Goal: Transaction & Acquisition: Purchase product/service

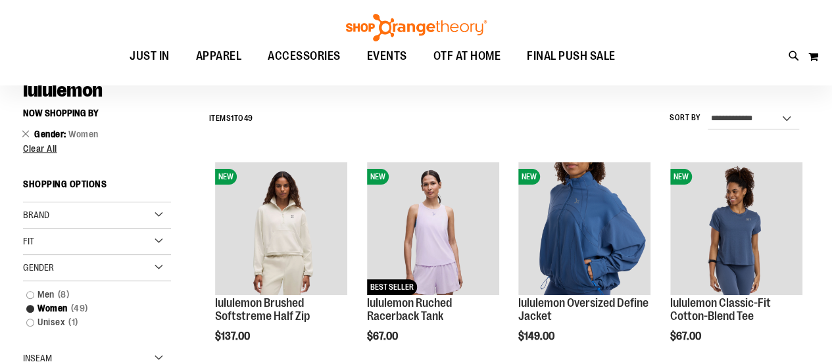
scroll to position [132, 0]
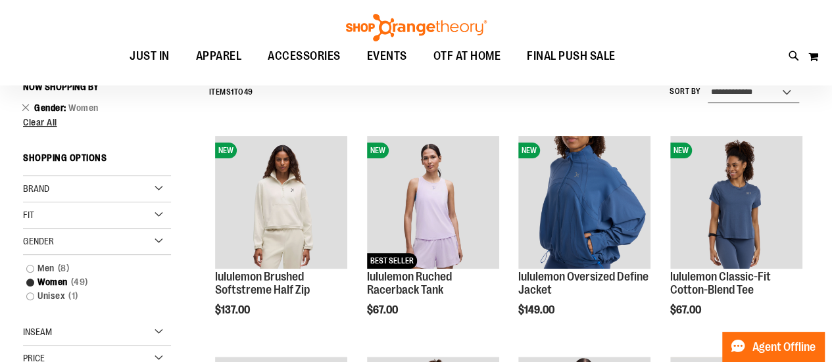
click at [752, 100] on select "**********" at bounding box center [753, 92] width 91 height 21
select select "*********"
click at [708, 82] on select "**********" at bounding box center [753, 92] width 91 height 21
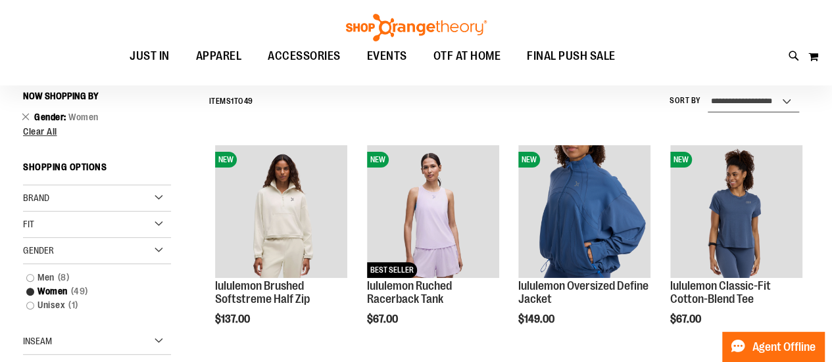
scroll to position [122, 0]
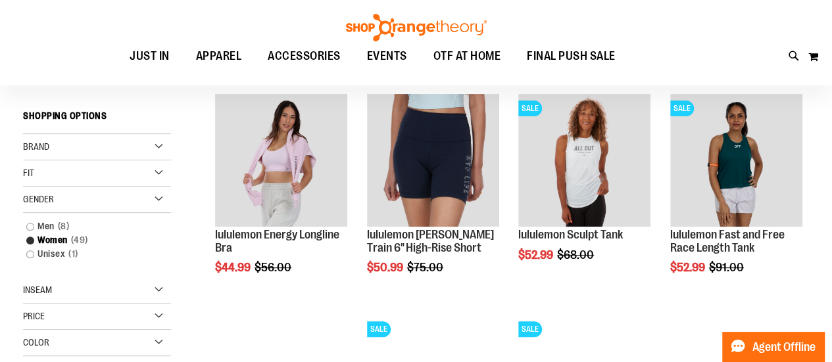
scroll to position [175, 0]
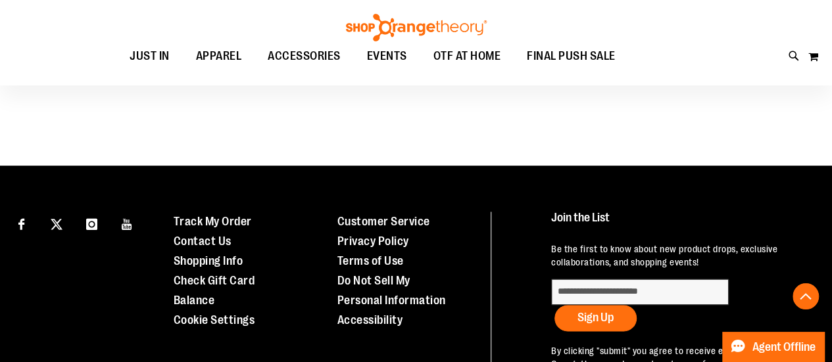
scroll to position [859, 0]
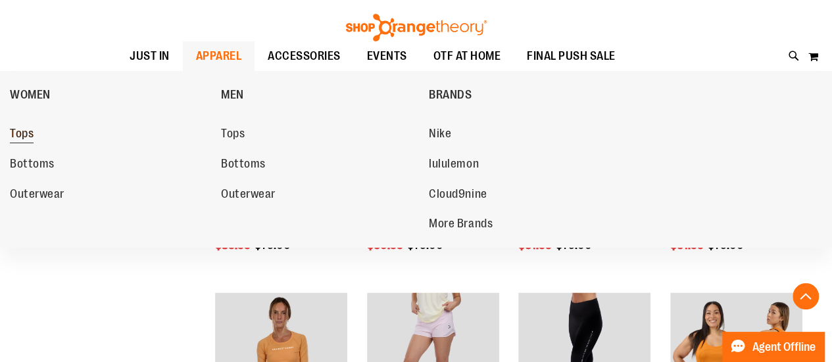
click at [20, 137] on span "Tops" at bounding box center [22, 135] width 24 height 16
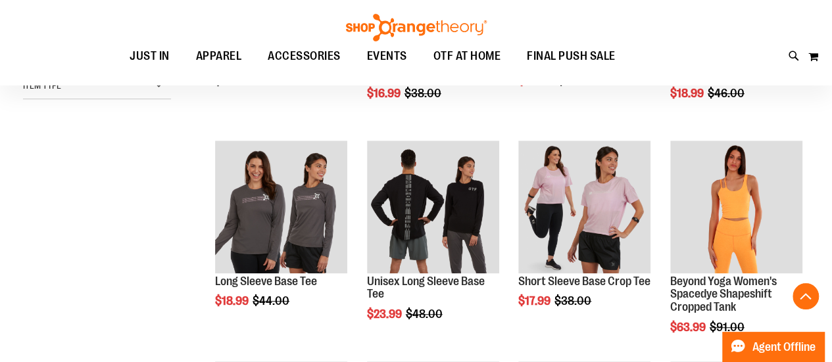
scroll to position [390, 0]
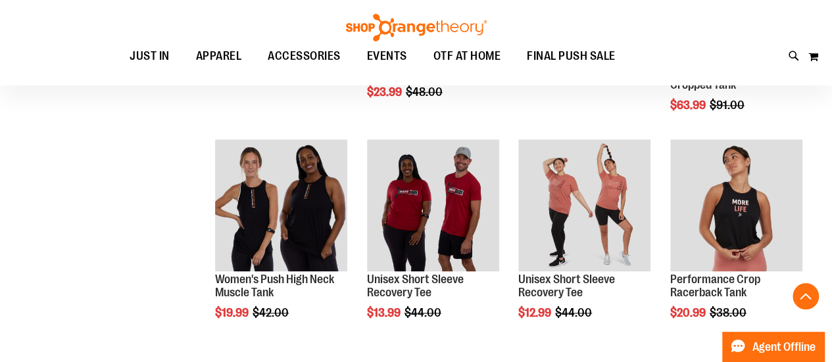
scroll to position [574, 0]
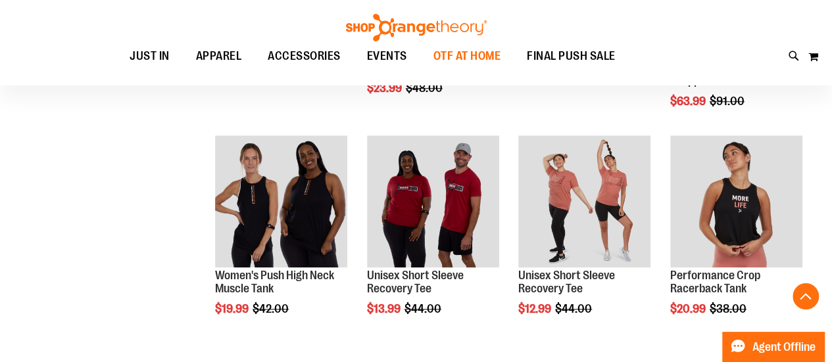
click at [460, 57] on span "OTF AT HOME" at bounding box center [467, 56] width 68 height 30
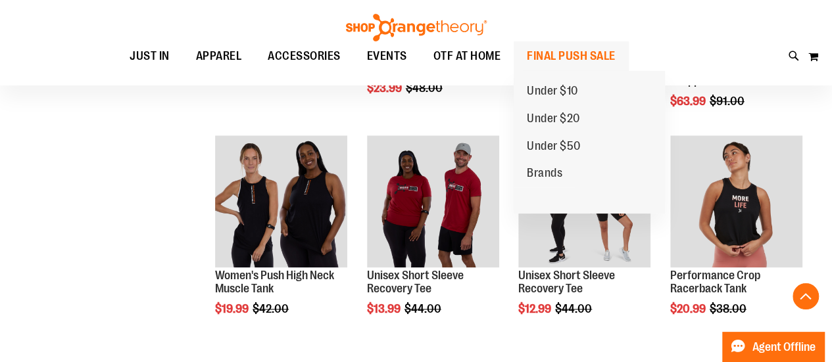
click at [564, 59] on span "FINAL PUSH SALE" at bounding box center [571, 56] width 89 height 30
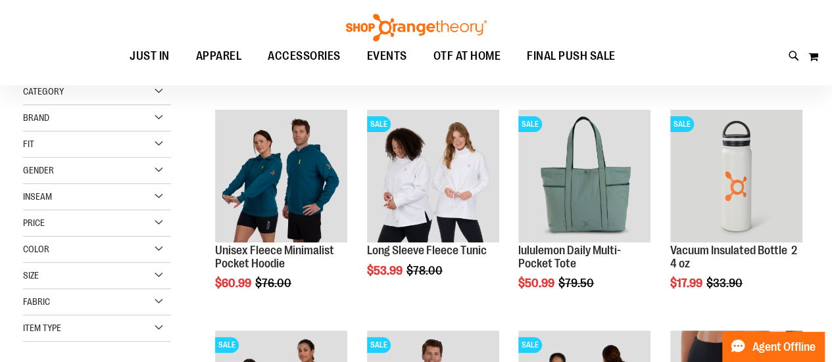
scroll to position [184, 0]
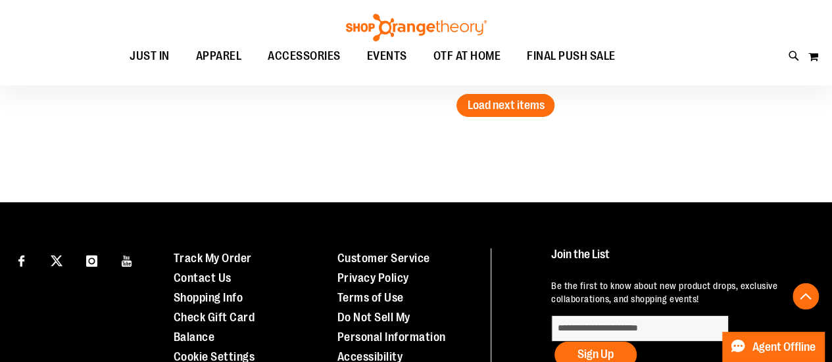
scroll to position [2131, 0]
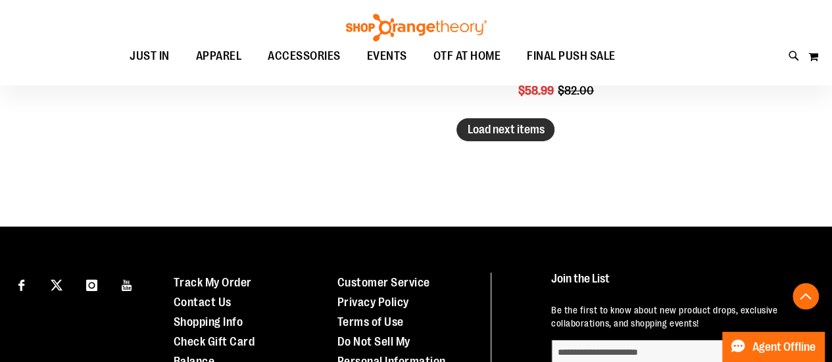
click at [515, 123] on span "Load next items" at bounding box center [505, 129] width 77 height 13
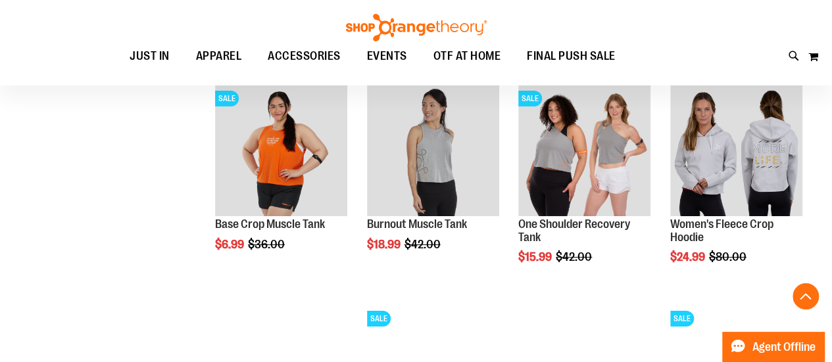
scroll to position [2394, 0]
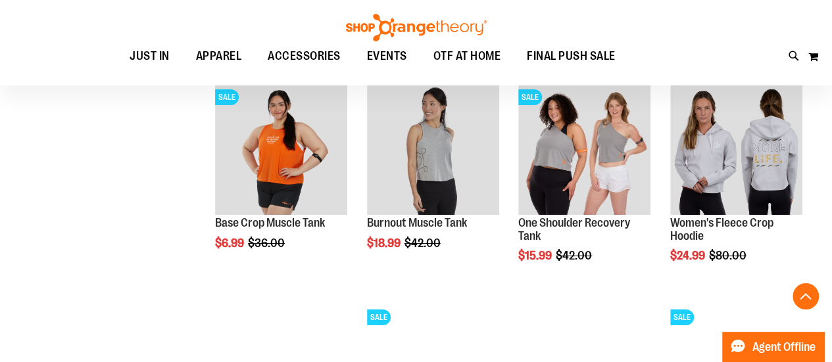
click at [425, 30] on img at bounding box center [416, 28] width 145 height 28
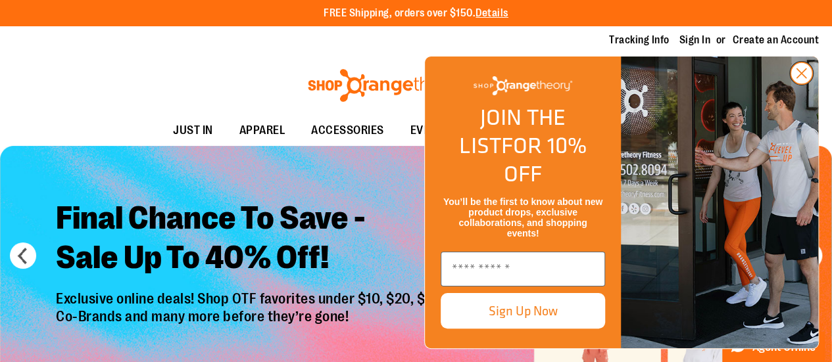
click at [802, 84] on circle "Close dialog" at bounding box center [801, 73] width 22 height 22
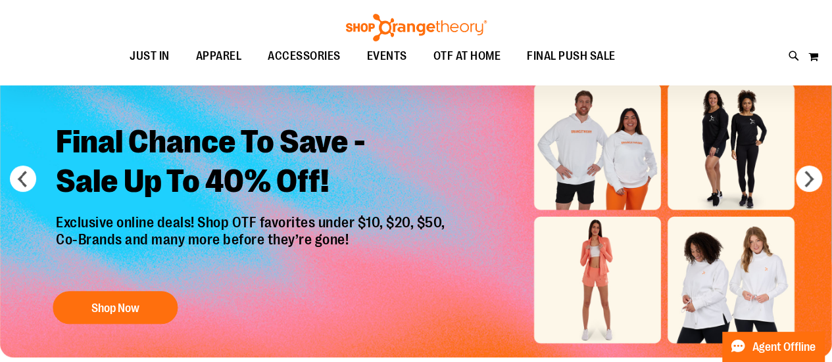
scroll to position [79, 0]
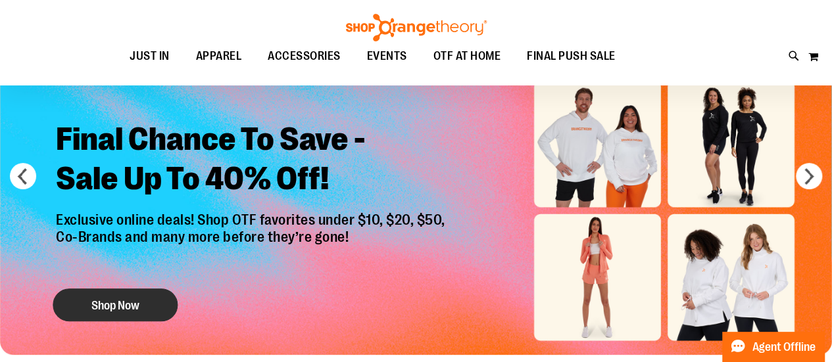
click at [141, 294] on button "Shop Now" at bounding box center [115, 305] width 125 height 33
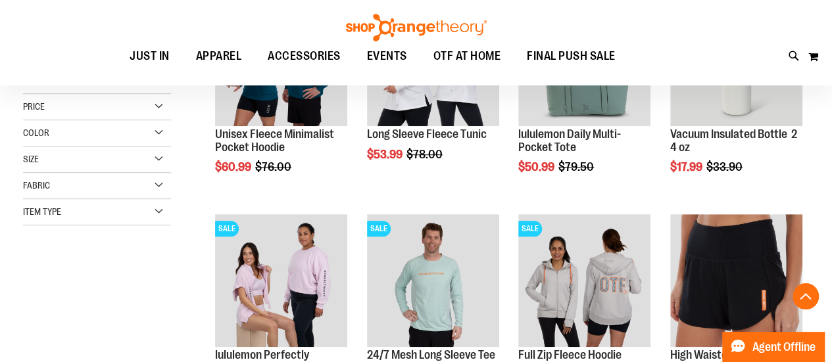
scroll to position [368, 0]
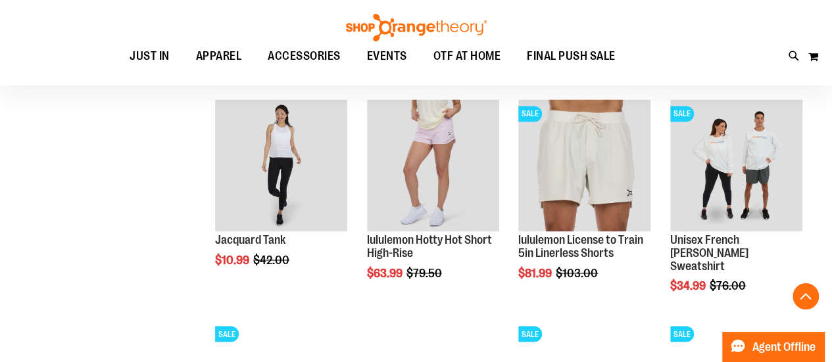
scroll to position [1369, 0]
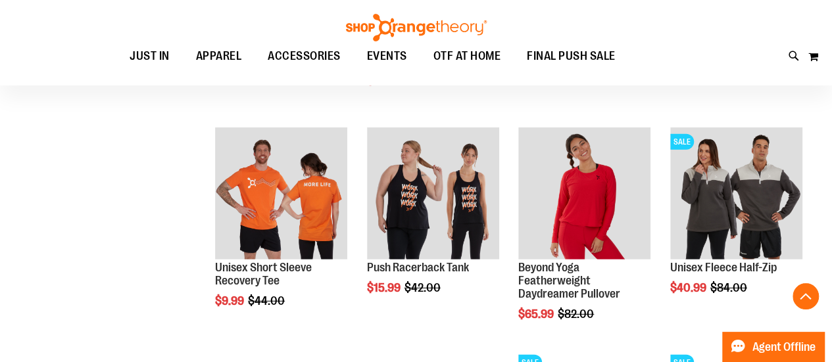
scroll to position [2003, 0]
